Goal: Task Accomplishment & Management: Complete application form

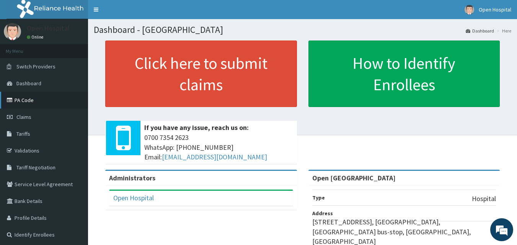
click at [45, 94] on link "PA Code" at bounding box center [44, 100] width 88 height 17
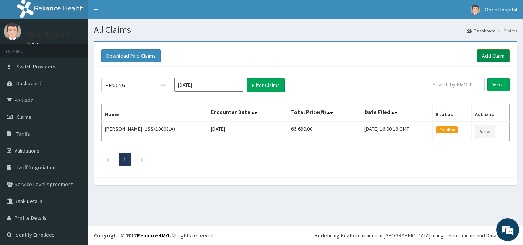
click at [481, 58] on link "Add Claim" at bounding box center [493, 55] width 33 height 13
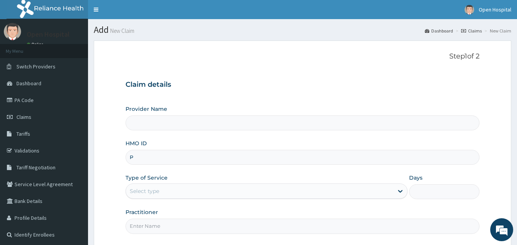
type input "PW"
type input "Open Door Hospital"
type input "PEP/10320/A"
click at [186, 193] on div "Select type" at bounding box center [260, 191] width 268 height 12
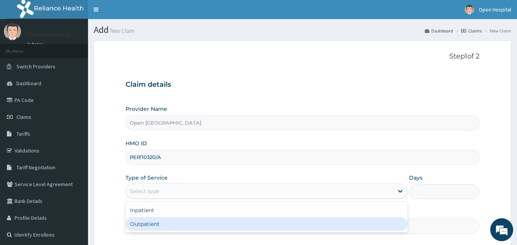
click at [178, 219] on div "Outpatient" at bounding box center [267, 224] width 282 height 14
type input "1"
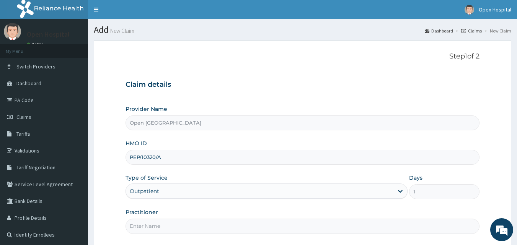
click at [189, 222] on input "Practitioner" at bounding box center [303, 226] width 354 height 15
type input "DR SOLOMON"
click at [196, 211] on div "Practitioner DR SOLOMON" at bounding box center [303, 221] width 354 height 25
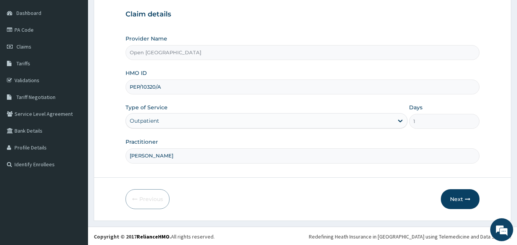
scroll to position [72, 0]
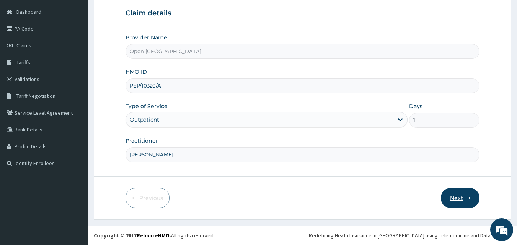
click at [463, 203] on button "Next" at bounding box center [460, 198] width 39 height 20
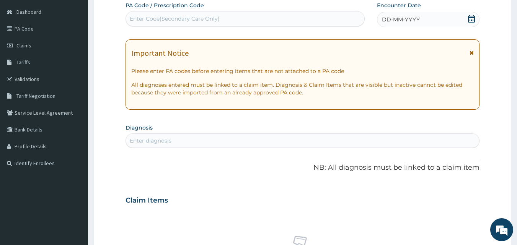
click at [470, 19] on icon at bounding box center [471, 19] width 7 height 8
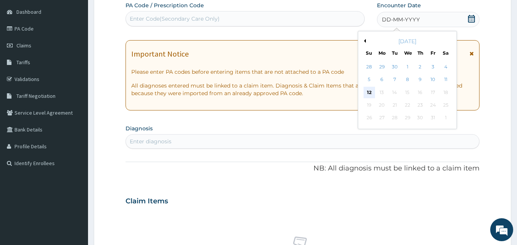
click at [369, 92] on div "12" at bounding box center [369, 92] width 11 height 11
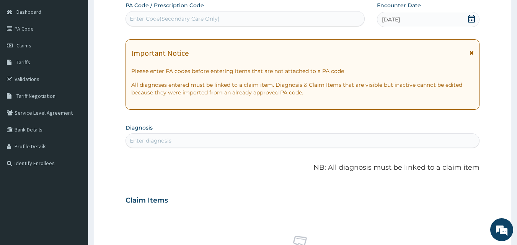
click at [351, 142] on div "Enter diagnosis" at bounding box center [303, 141] width 354 height 12
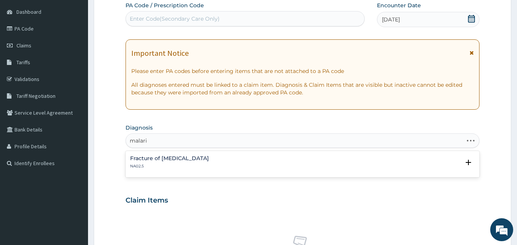
type input "malaria"
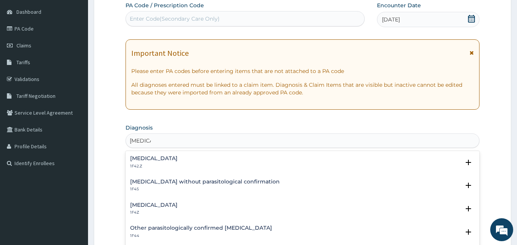
click at [200, 203] on div "Malaria, unspecified 1F4Z" at bounding box center [302, 209] width 345 height 13
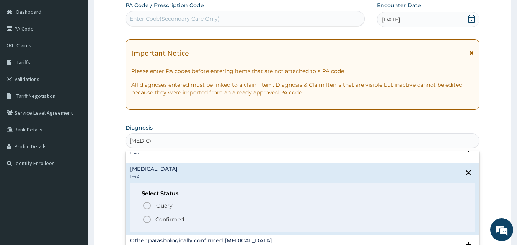
scroll to position [59, 0]
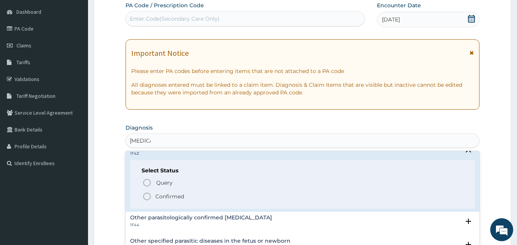
click at [146, 198] on icon "status option filled" at bounding box center [146, 196] width 9 height 9
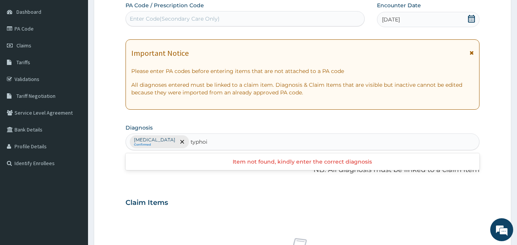
type input "typhoid"
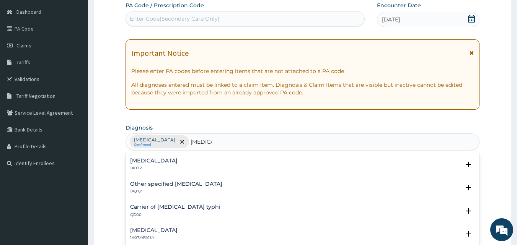
click at [165, 167] on p "1A07.Z" at bounding box center [153, 168] width 47 height 5
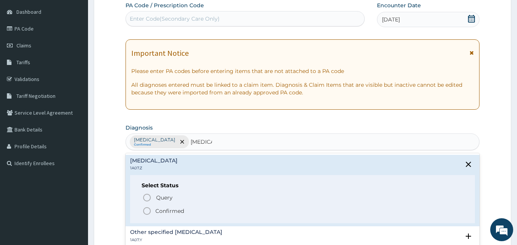
click at [149, 212] on icon "status option filled" at bounding box center [146, 211] width 9 height 9
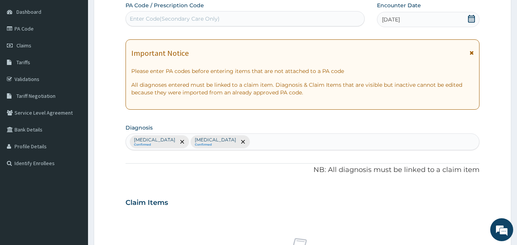
type input "o"
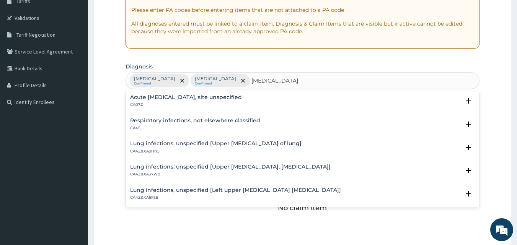
scroll to position [0, 0]
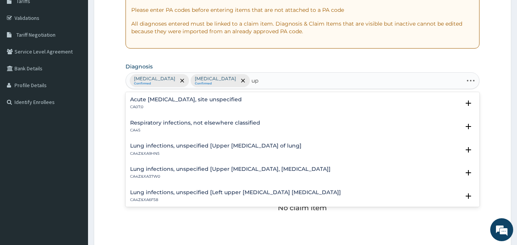
type input "u"
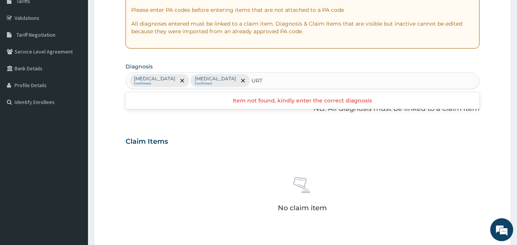
type input "URTI"
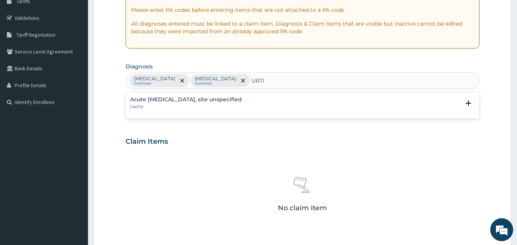
click at [405, 109] on div "Acute upper respiratory infection, site unspecified CA07.0" at bounding box center [302, 103] width 345 height 13
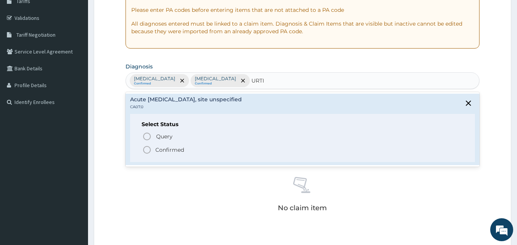
click at [146, 147] on icon "status option filled" at bounding box center [146, 149] width 9 height 9
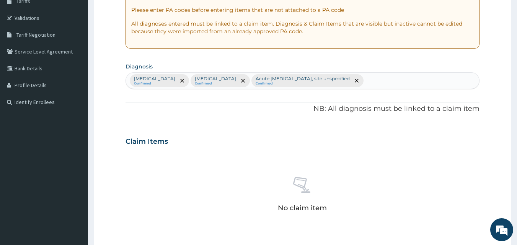
click at [201, 143] on div "Claim Items" at bounding box center [303, 140] width 354 height 20
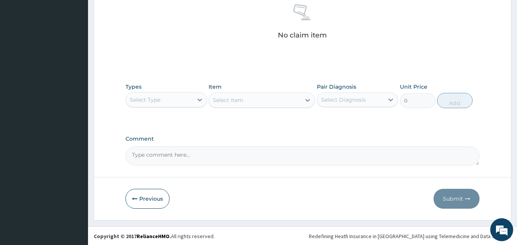
scroll to position [307, 0]
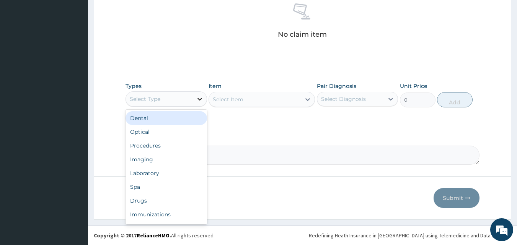
click at [196, 98] on icon at bounding box center [200, 99] width 8 height 8
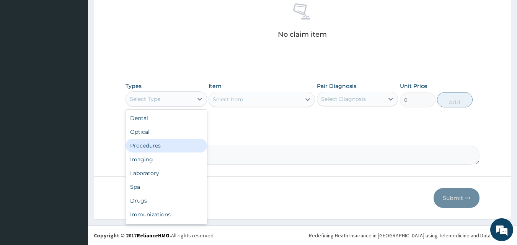
click at [188, 144] on div "Procedures" at bounding box center [167, 146] width 82 height 14
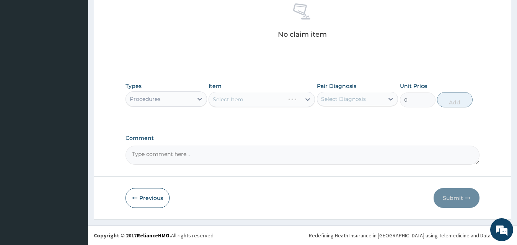
click at [256, 96] on div "Select Item" at bounding box center [262, 99] width 106 height 15
click at [258, 99] on div "Select Item" at bounding box center [255, 99] width 92 height 12
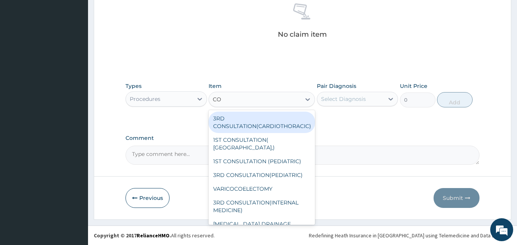
type input "C"
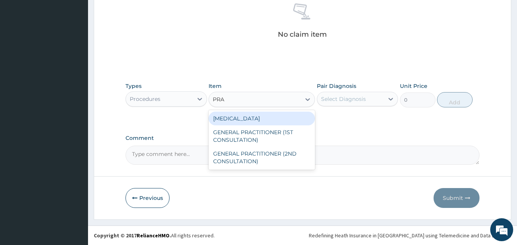
type input "PRAC"
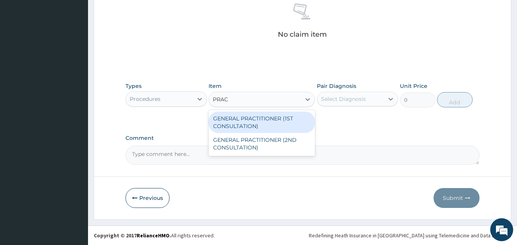
click at [269, 116] on div "GENERAL PRACTITIONER (1ST CONSULTATION)" at bounding box center [262, 122] width 106 height 21
type input "2000"
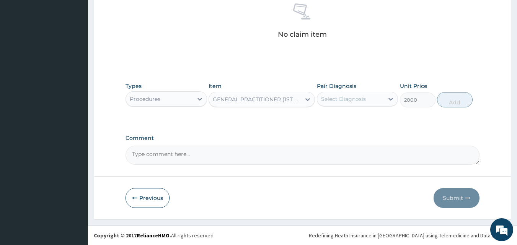
click at [345, 101] on div "Select Diagnosis" at bounding box center [343, 99] width 45 height 8
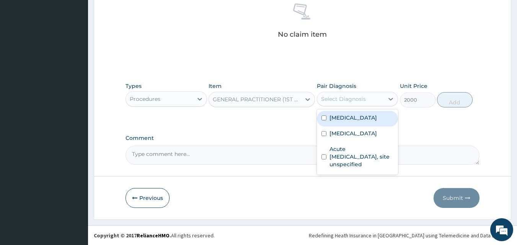
click at [350, 119] on label "Malaria, unspecified" at bounding box center [353, 118] width 47 height 8
checkbox input "true"
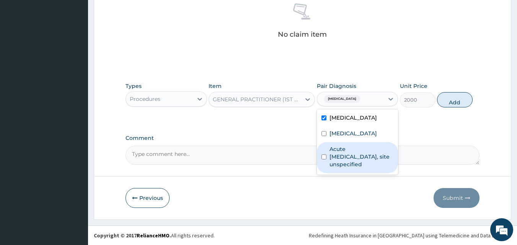
drag, startPoint x: 348, startPoint y: 131, endPoint x: 347, endPoint y: 157, distance: 25.3
click at [347, 157] on div "Malaria, unspecified Typhoid fever, unspecified Acute upper respiratory infecti…" at bounding box center [358, 141] width 82 height 65
click at [342, 163] on label "Acute upper respiratory infection, site unspecified" at bounding box center [362, 156] width 64 height 23
checkbox input "true"
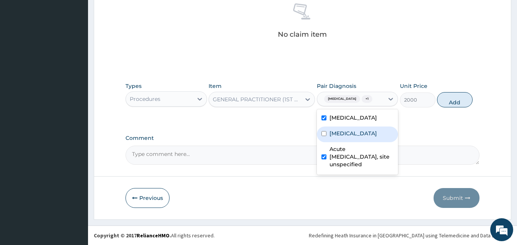
click at [338, 137] on label "Typhoid fever, unspecified" at bounding box center [353, 134] width 47 height 8
checkbox input "true"
click at [435, 117] on div "Types Procedures Item GENERAL PRACTITIONER (1ST CONSULTATION) Pair Diagnosis op…" at bounding box center [303, 100] width 354 height 44
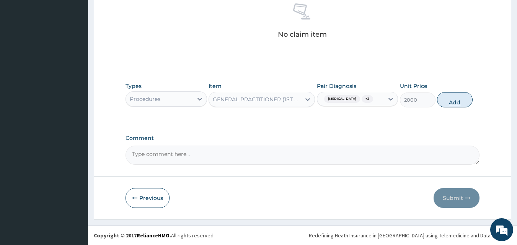
click at [458, 96] on button "Add" at bounding box center [455, 99] width 36 height 15
type input "0"
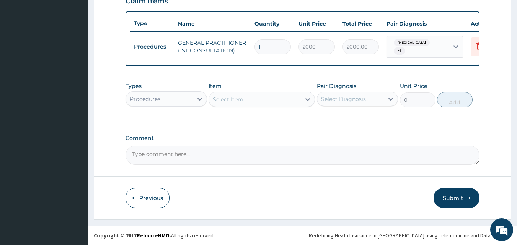
click at [248, 96] on div "Select Item" at bounding box center [255, 99] width 92 height 12
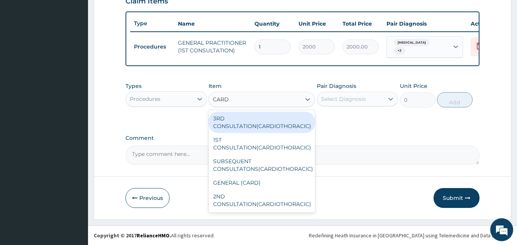
type input "CARD"
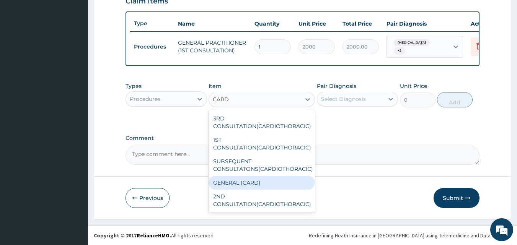
click at [248, 183] on div "GENERAL (CARD)" at bounding box center [262, 183] width 106 height 14
type input "1000"
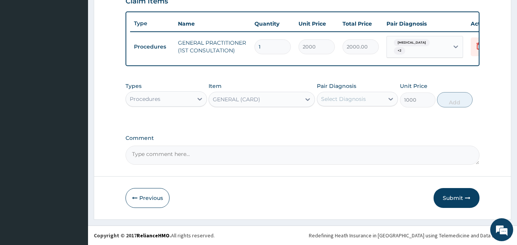
click at [376, 96] on div "Select Diagnosis" at bounding box center [350, 99] width 67 height 12
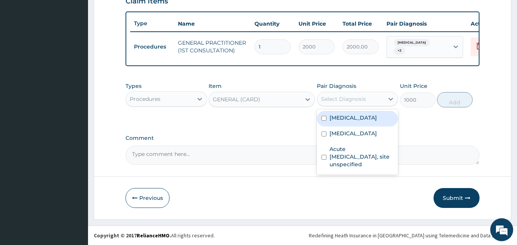
click at [332, 118] on label "Malaria, unspecified" at bounding box center [353, 118] width 47 height 8
checkbox input "true"
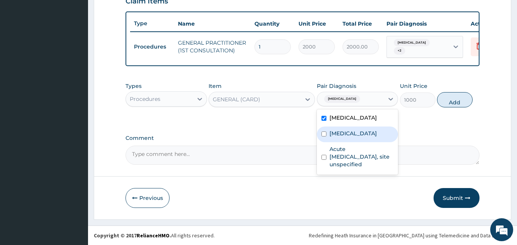
click at [335, 136] on label "Typhoid fever, unspecified" at bounding box center [353, 134] width 47 height 8
checkbox input "true"
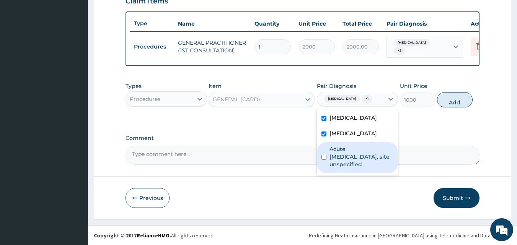
click at [338, 168] on label "Acute upper respiratory infection, site unspecified" at bounding box center [362, 156] width 64 height 23
checkbox input "true"
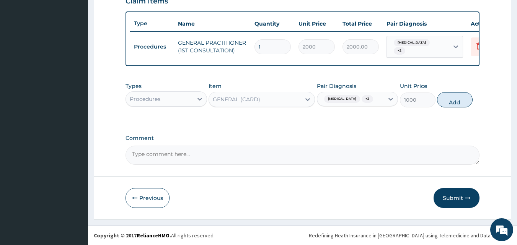
click at [451, 105] on button "Add" at bounding box center [455, 99] width 36 height 15
type input "0"
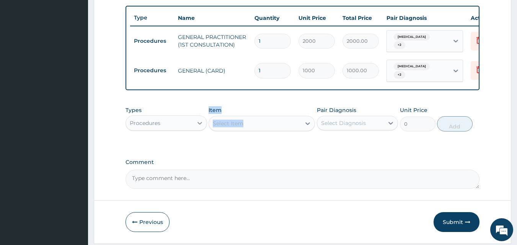
drag, startPoint x: 221, startPoint y: 149, endPoint x: 200, endPoint y: 129, distance: 29.5
click at [200, 129] on div "Types Procedures Item Select Item Pair Diagnosis Select Diagnosis Unit Price 0 …" at bounding box center [303, 125] width 354 height 44
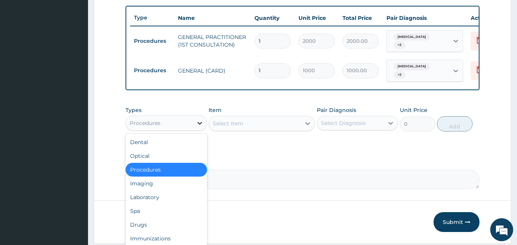
click at [200, 127] on icon at bounding box center [200, 123] width 8 height 8
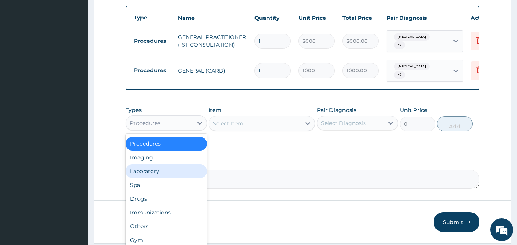
click at [181, 176] on div "Laboratory" at bounding box center [167, 172] width 82 height 14
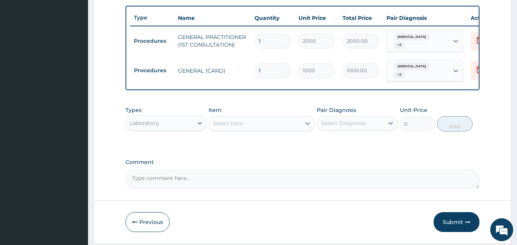
click at [238, 124] on div "Select Item" at bounding box center [255, 124] width 92 height 12
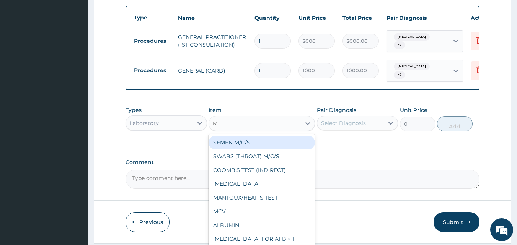
type input "MP"
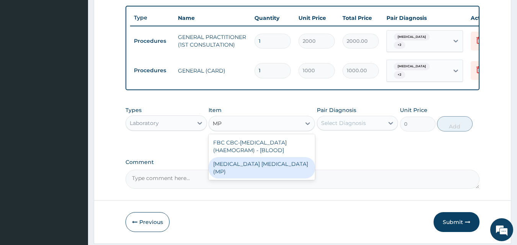
click at [250, 167] on div "MALARIA PARASITE (MP)" at bounding box center [262, 167] width 106 height 21
type input "1500"
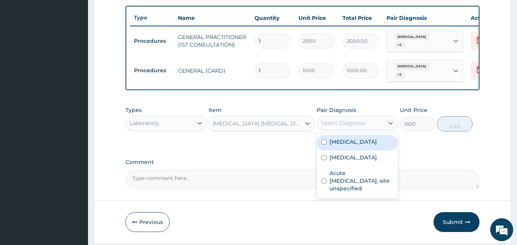
click at [372, 129] on div "Select Diagnosis" at bounding box center [350, 123] width 67 height 12
click at [363, 151] on div "Malaria, unspecified" at bounding box center [358, 143] width 82 height 16
checkbox input "true"
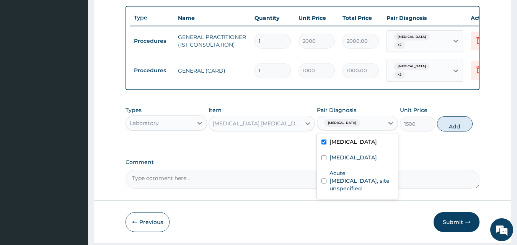
click at [457, 132] on button "Add" at bounding box center [455, 123] width 36 height 15
type input "0"
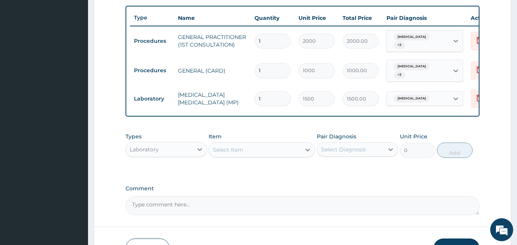
click at [267, 153] on div "Select Item" at bounding box center [255, 150] width 92 height 12
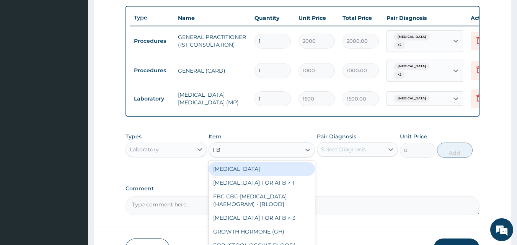
type input "FBC"
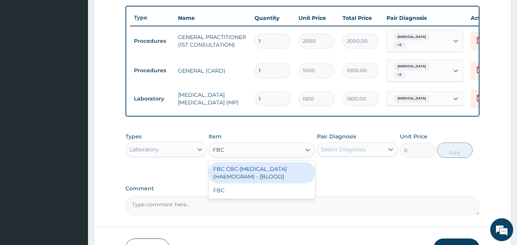
click at [273, 170] on div "FBC CBC-COMPLETE BLOOD COUNT (HAEMOGRAM) - [BLOOD]" at bounding box center [262, 172] width 106 height 21
type input "5000"
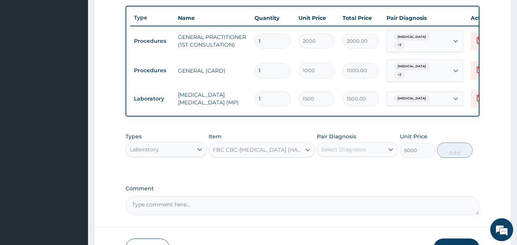
click at [349, 156] on div "Select Diagnosis" at bounding box center [350, 150] width 67 height 12
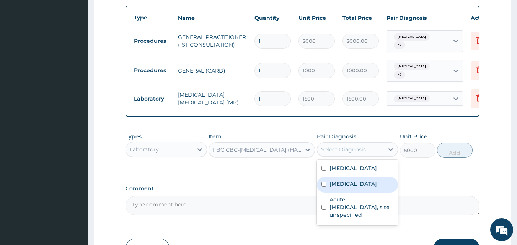
click at [338, 193] on div "Typhoid fever, unspecified" at bounding box center [358, 185] width 82 height 16
checkbox input "true"
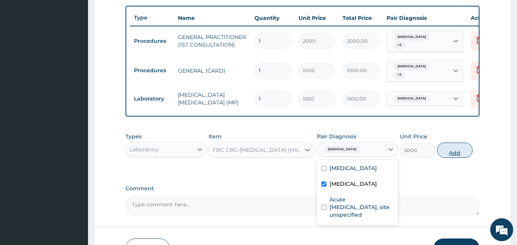
click at [462, 154] on button "Add" at bounding box center [455, 150] width 36 height 15
type input "0"
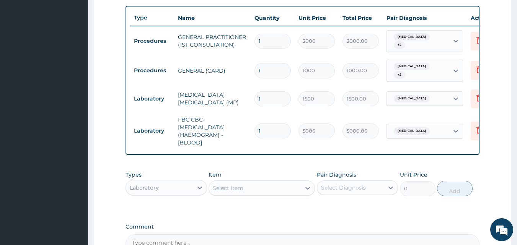
click at [491, 170] on form "Step 2 of 2 PA Code / Prescription Code Enter Code(Secondary Care Only) Encount…" at bounding box center [303, 35] width 418 height 547
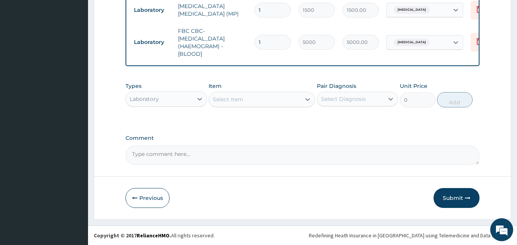
scroll to position [374, 0]
click at [197, 93] on div at bounding box center [200, 99] width 14 height 14
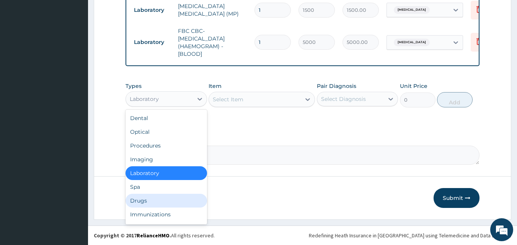
click at [166, 197] on div "Drugs" at bounding box center [167, 201] width 82 height 14
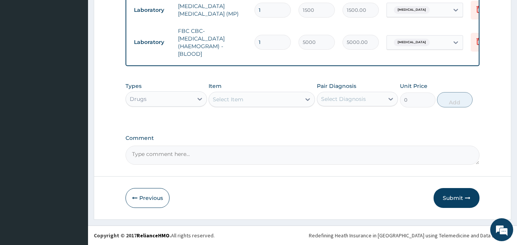
click at [271, 97] on div "Select Item" at bounding box center [255, 99] width 92 height 12
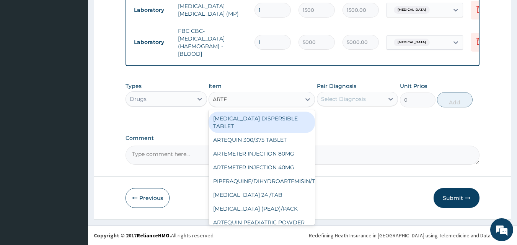
type input "ARTEM"
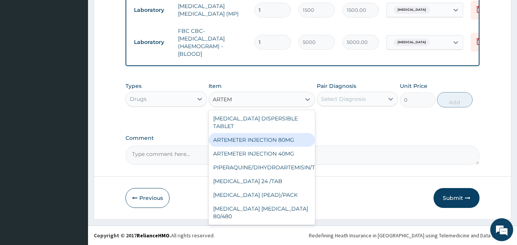
click at [274, 133] on div "ARTEMETER INJECTION 80MG" at bounding box center [262, 140] width 106 height 14
type input "500"
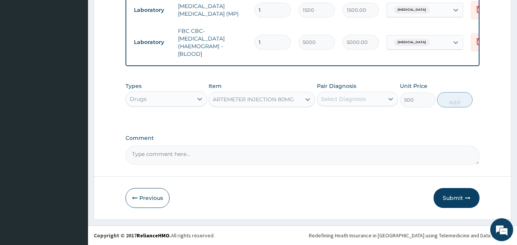
click at [363, 96] on div "Select Diagnosis" at bounding box center [343, 99] width 45 height 8
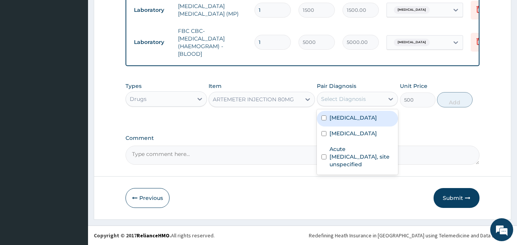
click at [355, 122] on div "Malaria, unspecified" at bounding box center [358, 119] width 82 height 16
checkbox input "true"
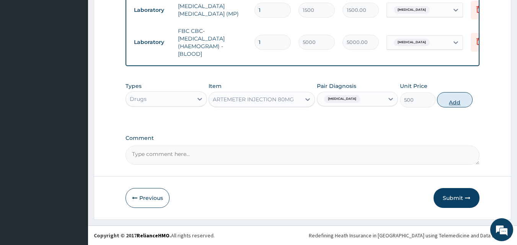
click at [449, 100] on button "Add" at bounding box center [455, 99] width 36 height 15
type input "0"
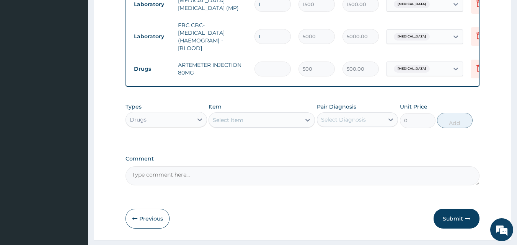
type input "0.00"
type input "6"
type input "3000.00"
type input "6"
click at [261, 123] on div "Select Item" at bounding box center [255, 120] width 92 height 12
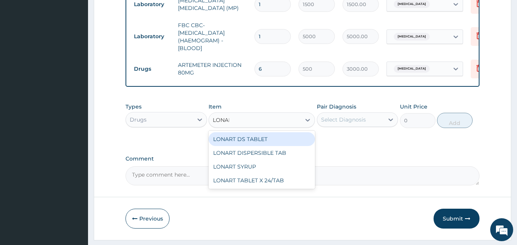
type input "LONART"
click at [271, 145] on div "LONART DS TABLET" at bounding box center [262, 139] width 106 height 14
type input "250"
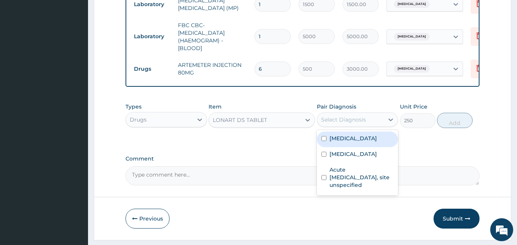
click at [372, 124] on div "Select Diagnosis" at bounding box center [350, 120] width 67 height 12
click at [362, 142] on label "Malaria, unspecified" at bounding box center [353, 139] width 47 height 8
checkbox input "true"
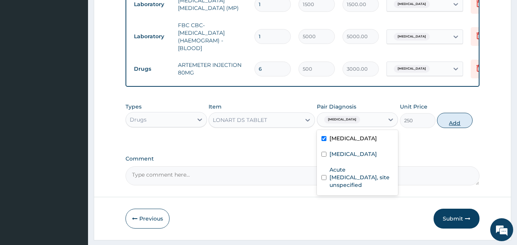
click at [448, 128] on button "Add" at bounding box center [455, 120] width 36 height 15
type input "0"
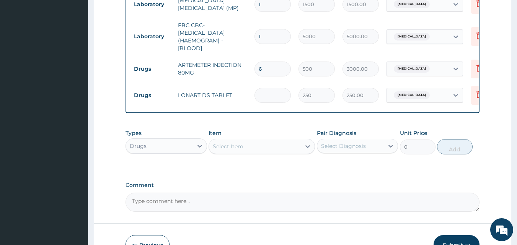
type input "0.00"
type input "6"
type input "1500.00"
type input "6"
click at [270, 153] on div "Select Item" at bounding box center [255, 146] width 92 height 12
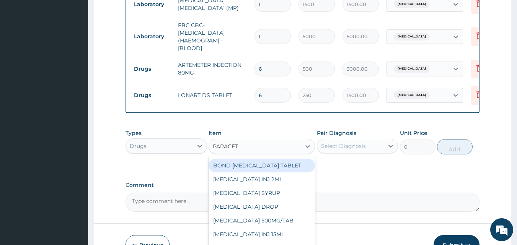
type input "PARACETA"
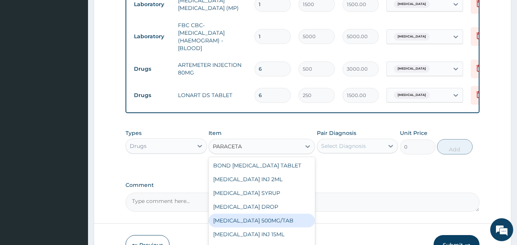
click at [275, 226] on div "PARACETAMOL 500MG/TAB" at bounding box center [262, 221] width 106 height 14
type input "30"
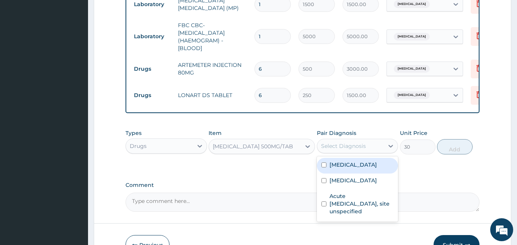
click at [360, 150] on div "Select Diagnosis" at bounding box center [343, 146] width 45 height 8
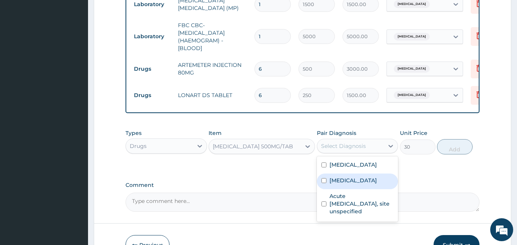
click at [345, 184] on label "Typhoid fever, unspecified" at bounding box center [353, 181] width 47 height 8
checkbox input "true"
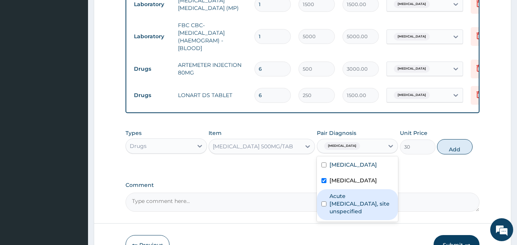
click at [342, 211] on label "Acute upper respiratory infection, site unspecified" at bounding box center [362, 204] width 64 height 23
checkbox input "true"
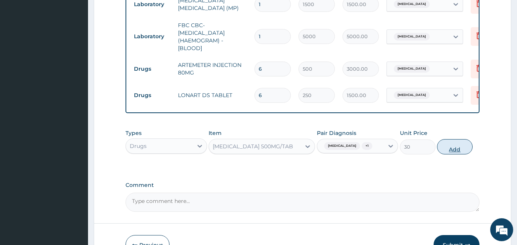
click at [449, 155] on button "Add" at bounding box center [455, 146] width 36 height 15
type input "0"
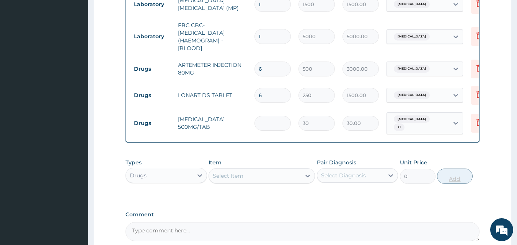
type input "0.00"
type input "1"
type input "30.00"
type input "18"
type input "540.00"
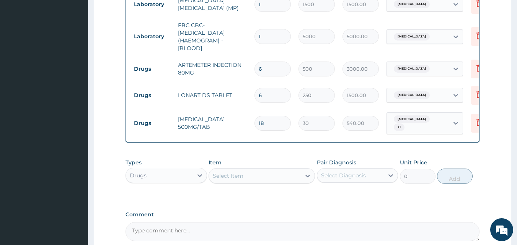
type input "18"
click at [352, 199] on div "Types Drugs Item Select Item Pair Diagnosis Select Diagnosis Unit Price 0 Add" at bounding box center [303, 177] width 354 height 44
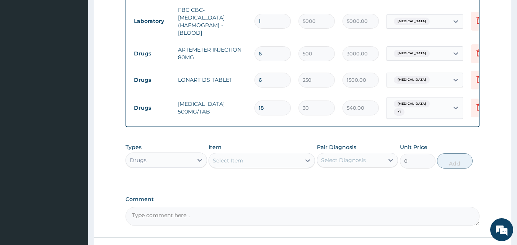
scroll to position [456, 0]
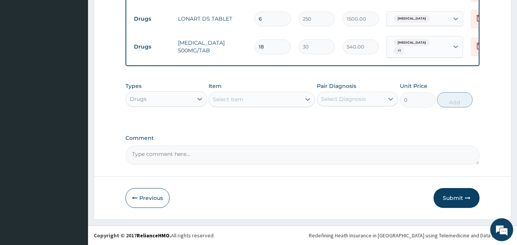
click at [254, 104] on div "Select Item" at bounding box center [255, 99] width 92 height 12
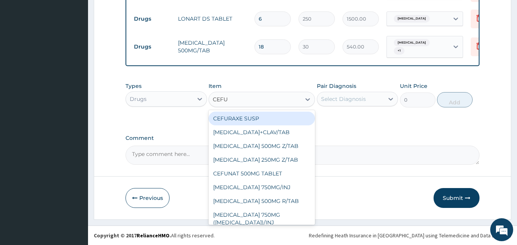
type input "CEFUR"
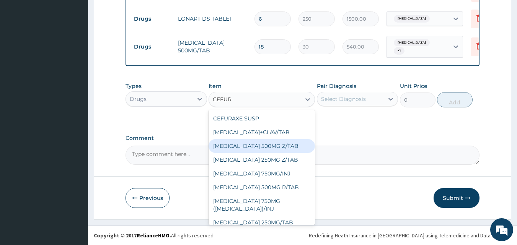
click at [243, 142] on div "CEFUROXIME 500MG Z/TAB" at bounding box center [262, 146] width 106 height 14
type input "400"
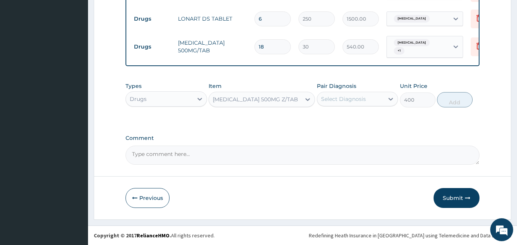
click at [351, 101] on div "Select Diagnosis" at bounding box center [343, 99] width 45 height 8
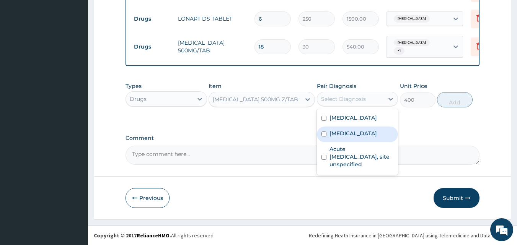
click at [339, 127] on div "Typhoid fever, unspecified" at bounding box center [358, 135] width 82 height 16
checkbox input "true"
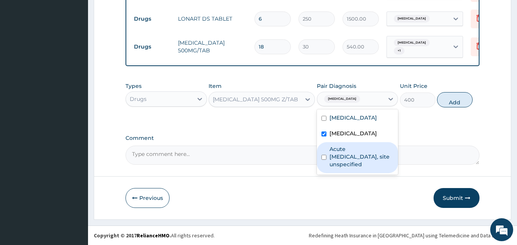
click at [336, 153] on div "Acute upper respiratory infection, site unspecified" at bounding box center [358, 157] width 82 height 31
checkbox input "true"
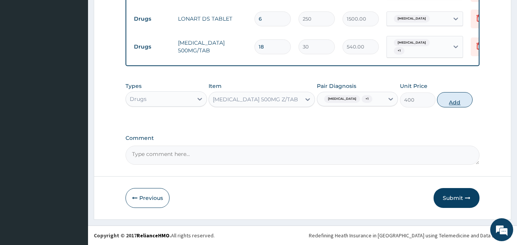
click at [461, 106] on button "Add" at bounding box center [455, 99] width 36 height 15
type input "0"
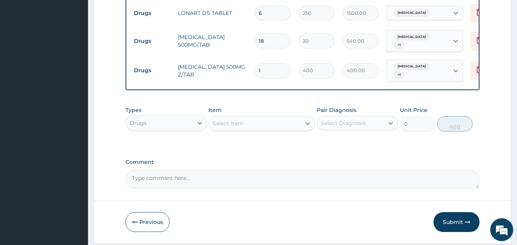
type input "10"
type input "4000.00"
type input "10"
click at [355, 147] on div "Types Drugs Item Select Item Pair Diagnosis Select Diagnosis Unit Price 0 Add" at bounding box center [303, 125] width 354 height 44
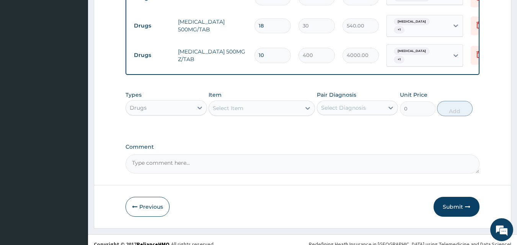
scroll to position [486, 0]
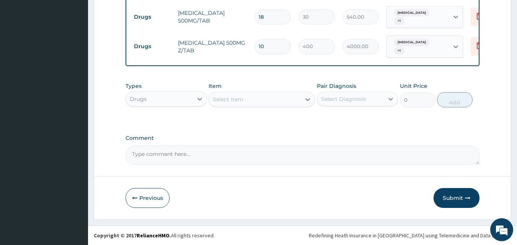
click at [253, 98] on div "Select Item" at bounding box center [255, 99] width 92 height 12
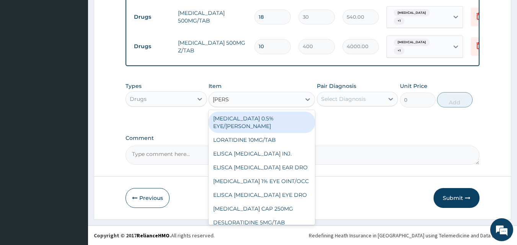
type input "LORAT"
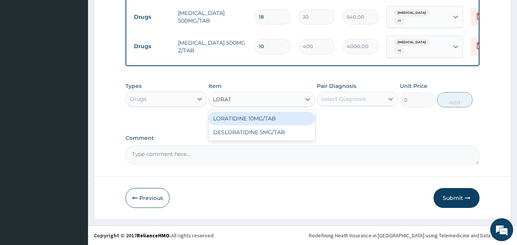
click at [260, 122] on div "LORATIDINE 10MG/TAB" at bounding box center [262, 119] width 106 height 14
type input "100"
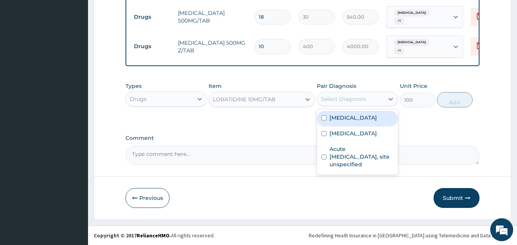
click at [343, 103] on div "Select Diagnosis" at bounding box center [350, 99] width 67 height 12
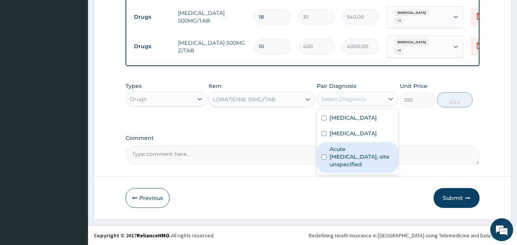
click at [328, 167] on div "Acute upper respiratory infection, site unspecified" at bounding box center [358, 157] width 82 height 31
checkbox input "true"
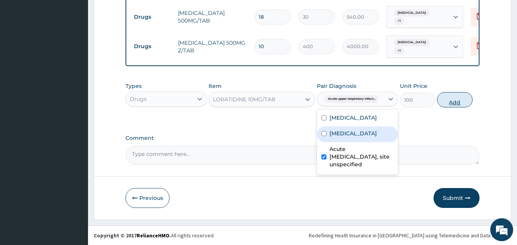
click at [447, 98] on button "Add" at bounding box center [455, 99] width 36 height 15
type input "0"
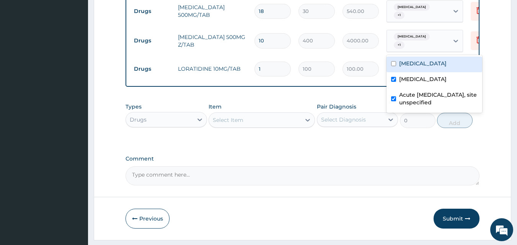
click at [428, 48] on div "Typhoid fever, unspecified + 1" at bounding box center [417, 41] width 52 height 18
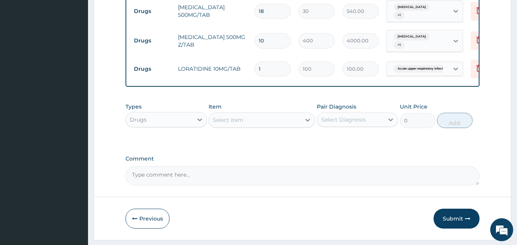
click at [428, 48] on div "Typhoid fever, unspecified + 1" at bounding box center [417, 41] width 52 height 18
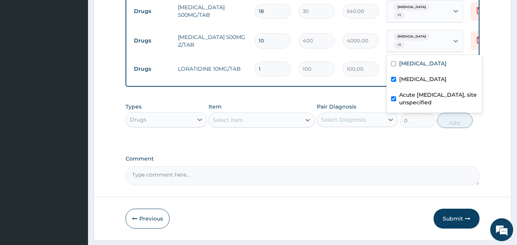
click at [409, 95] on label "Acute upper respiratory infection, site unspecified" at bounding box center [438, 98] width 78 height 15
checkbox input "false"
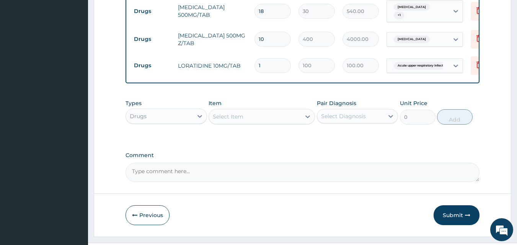
click at [278, 65] on input "1" at bounding box center [273, 65] width 36 height 15
type input "10"
type input "1000.00"
type input "10"
click at [250, 104] on div "Types Drugs Item Select Item Pair Diagnosis Select Diagnosis Unit Price 0 Add" at bounding box center [303, 112] width 354 height 33
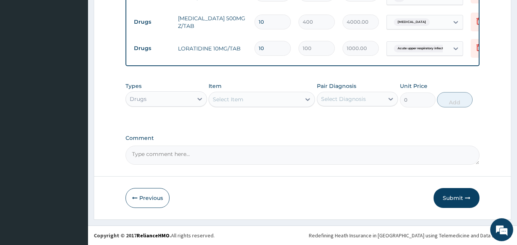
scroll to position [509, 0]
click at [250, 104] on div "Select Item" at bounding box center [255, 99] width 92 height 12
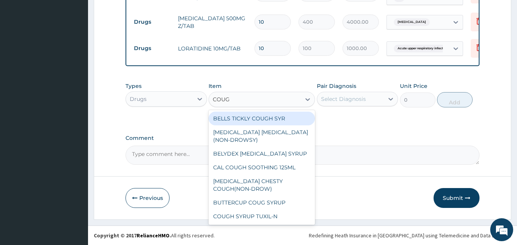
type input "COUGH"
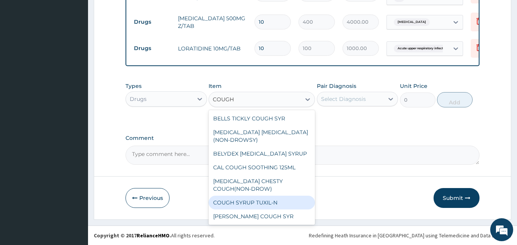
click at [266, 204] on div "COUGH SYRUP TUXIL-N" at bounding box center [262, 203] width 106 height 14
type input "2000"
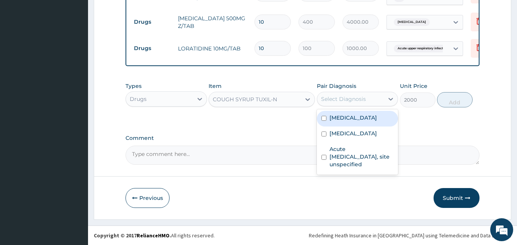
click at [362, 94] on div "Select Diagnosis" at bounding box center [350, 99] width 67 height 12
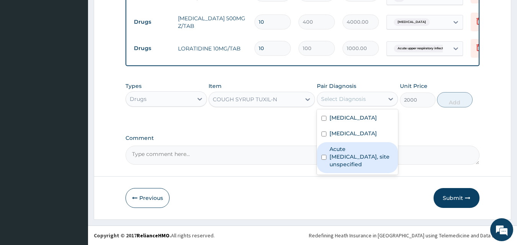
click at [352, 163] on label "Acute upper respiratory infection, site unspecified" at bounding box center [362, 156] width 64 height 23
checkbox input "true"
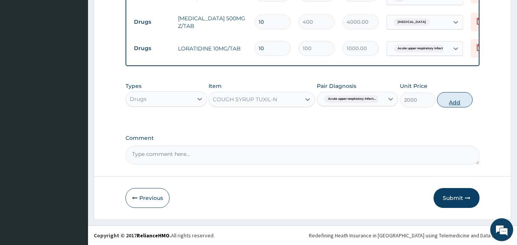
click at [460, 99] on button "Add" at bounding box center [455, 99] width 36 height 15
type input "0"
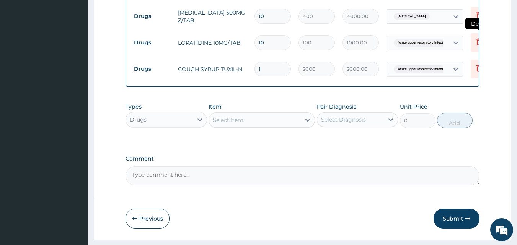
click at [476, 45] on icon at bounding box center [479, 41] width 9 height 9
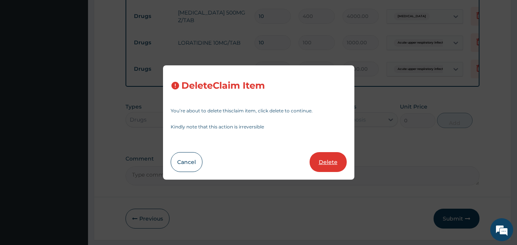
click at [328, 159] on button "Delete" at bounding box center [328, 162] width 37 height 20
type input "1"
type input "2000"
type input "2000.00"
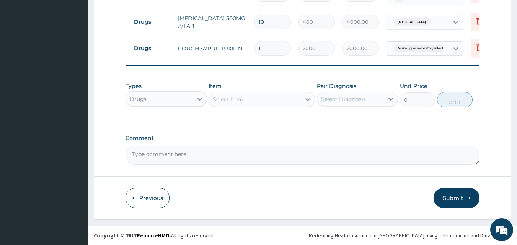
click at [270, 101] on div "Select Item" at bounding box center [255, 99] width 92 height 12
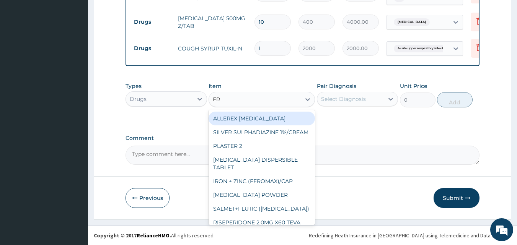
type input "ERY"
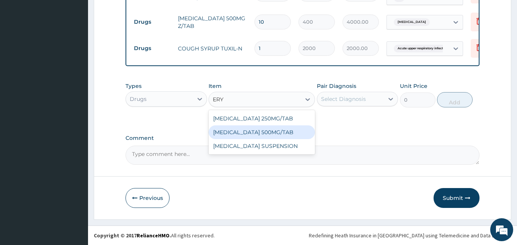
click at [276, 131] on div "ERYTHROMYCIN 500MG/TAB" at bounding box center [262, 133] width 106 height 14
type input "170"
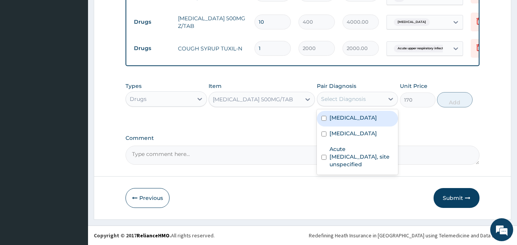
click at [358, 99] on div "Select Diagnosis" at bounding box center [343, 99] width 45 height 8
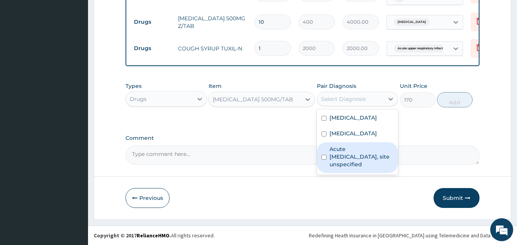
click at [344, 157] on label "Acute upper respiratory infection, site unspecified" at bounding box center [362, 156] width 64 height 23
checkbox input "true"
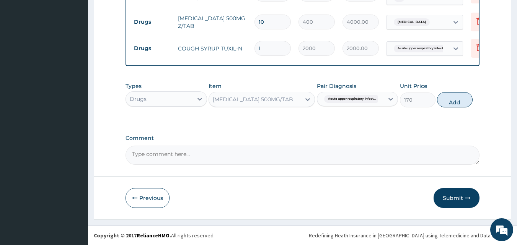
click at [452, 101] on button "Add" at bounding box center [455, 99] width 36 height 15
type input "0"
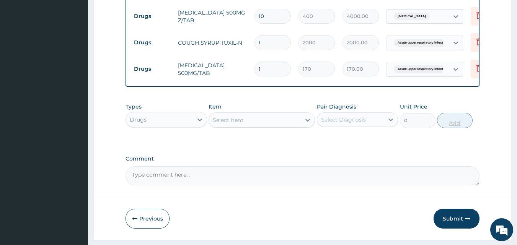
type input "10"
type input "1700.00"
type input "10"
click at [457, 226] on button "Submit" at bounding box center [457, 219] width 46 height 20
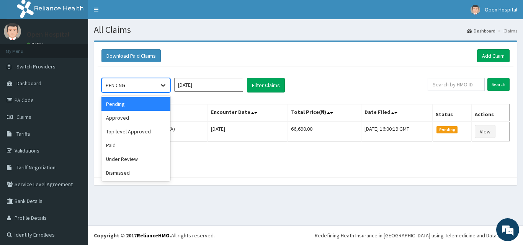
click at [165, 91] on div at bounding box center [163, 85] width 14 height 14
click at [150, 119] on div "Approved" at bounding box center [135, 118] width 69 height 14
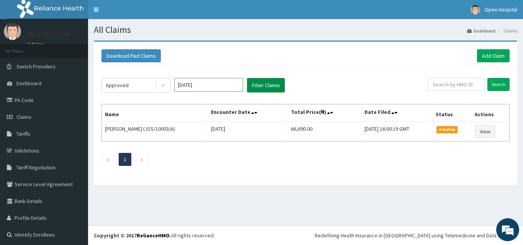
click at [256, 88] on button "Filter Claims" at bounding box center [266, 85] width 38 height 15
click at [44, 108] on link "PA Code" at bounding box center [44, 100] width 88 height 17
click at [494, 55] on link "Add Claim" at bounding box center [493, 55] width 33 height 13
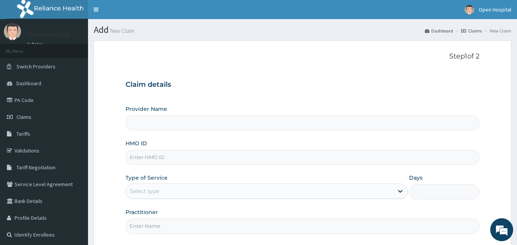
type input "Open [GEOGRAPHIC_DATA]"
click at [328, 160] on input "HMO ID" at bounding box center [303, 157] width 354 height 15
type input "JSS/10015/B"
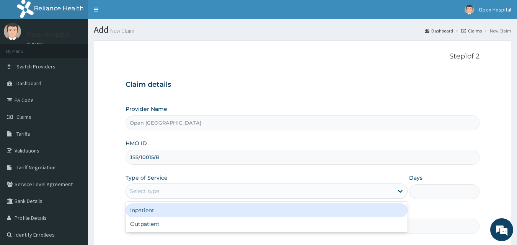
click at [250, 193] on div "Select type" at bounding box center [260, 191] width 268 height 12
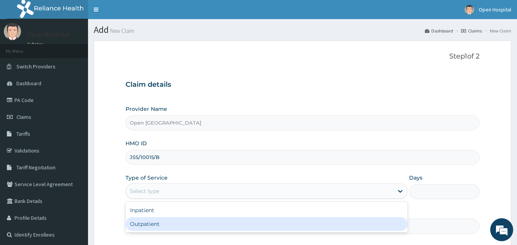
click at [234, 228] on div "Outpatient" at bounding box center [267, 224] width 282 height 14
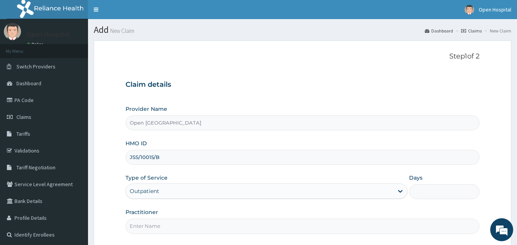
type input "1"
click at [323, 215] on div "Practitioner" at bounding box center [303, 221] width 354 height 25
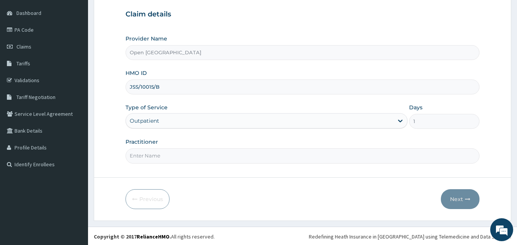
scroll to position [72, 0]
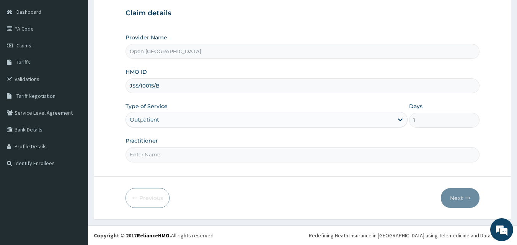
click at [288, 155] on input "Practitioner" at bounding box center [303, 154] width 354 height 15
type input "DR SOLOMON"
click at [457, 195] on button "Next" at bounding box center [460, 198] width 39 height 20
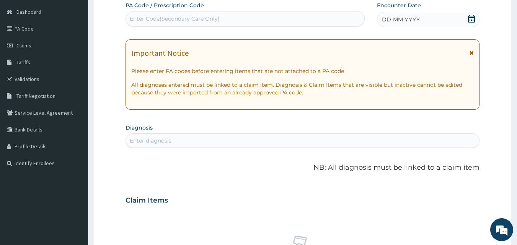
click at [301, 21] on div "Enter Code(Secondary Care Only)" at bounding box center [245, 19] width 239 height 12
paste input "PA/909DD3"
type input "PA/909DD3"
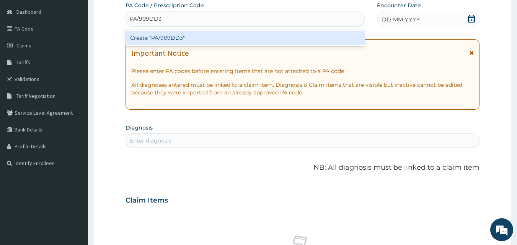
click at [299, 36] on div "Create "PA/909DD3"" at bounding box center [246, 38] width 240 height 14
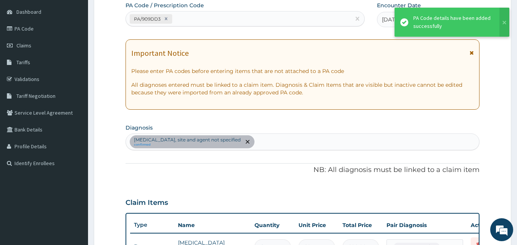
scroll to position [328, 0]
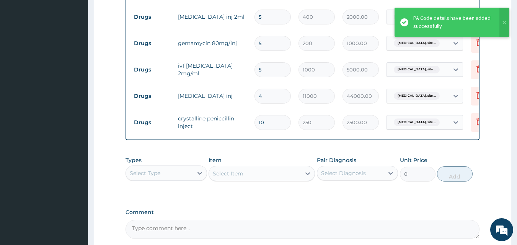
click at [481, 155] on form "Step 2 of 2 PA Code / Prescription Code PA/909DD3 Encounter Date 12-10-2025 Imp…" at bounding box center [303, 3] width 418 height 581
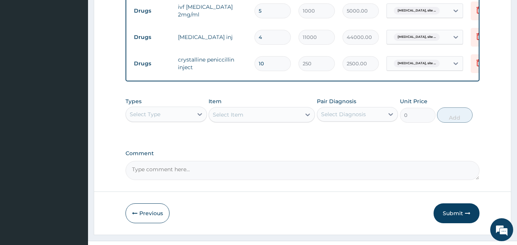
scroll to position [389, 0]
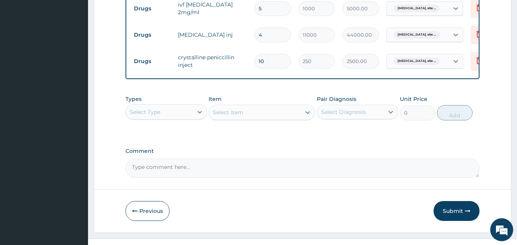
click at [177, 118] on div "Select Type" at bounding box center [159, 112] width 67 height 12
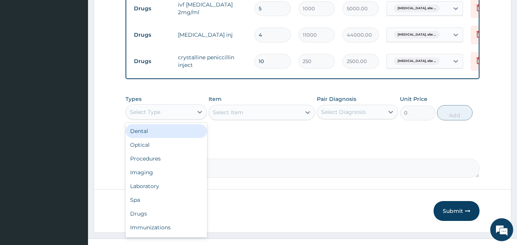
click at [253, 136] on div "Types option Dental focused, 1 of 10. 10 results available. Use Up and Down to …" at bounding box center [303, 113] width 354 height 44
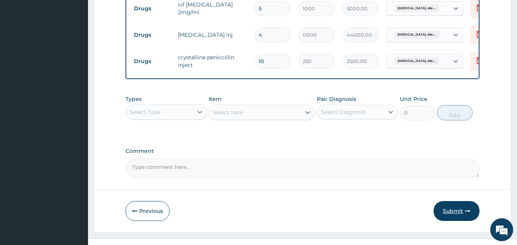
click at [446, 215] on button "Submit" at bounding box center [457, 211] width 46 height 20
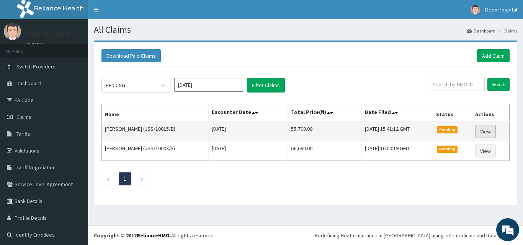
click at [483, 132] on link "View" at bounding box center [485, 131] width 21 height 13
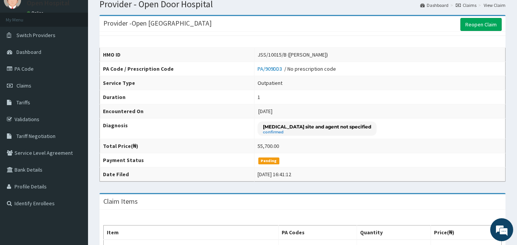
scroll to position [31, 0]
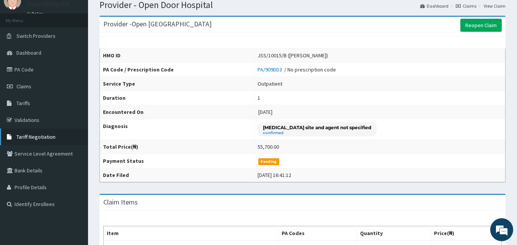
click at [43, 131] on link "Tariff Negotiation" at bounding box center [44, 137] width 88 height 17
